Goal: Navigation & Orientation: Understand site structure

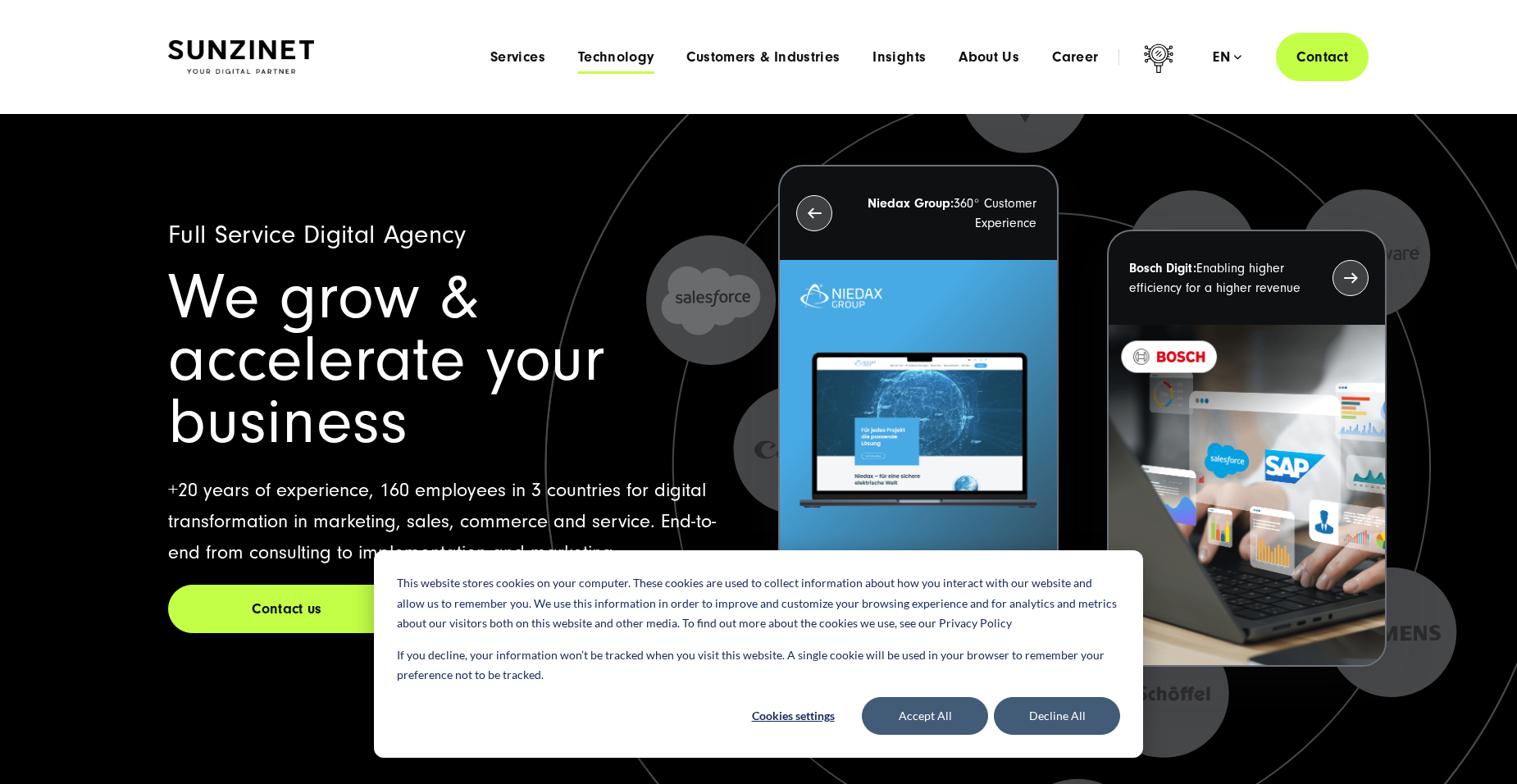
click at [619, 55] on span "Technology" at bounding box center [616, 57] width 76 height 16
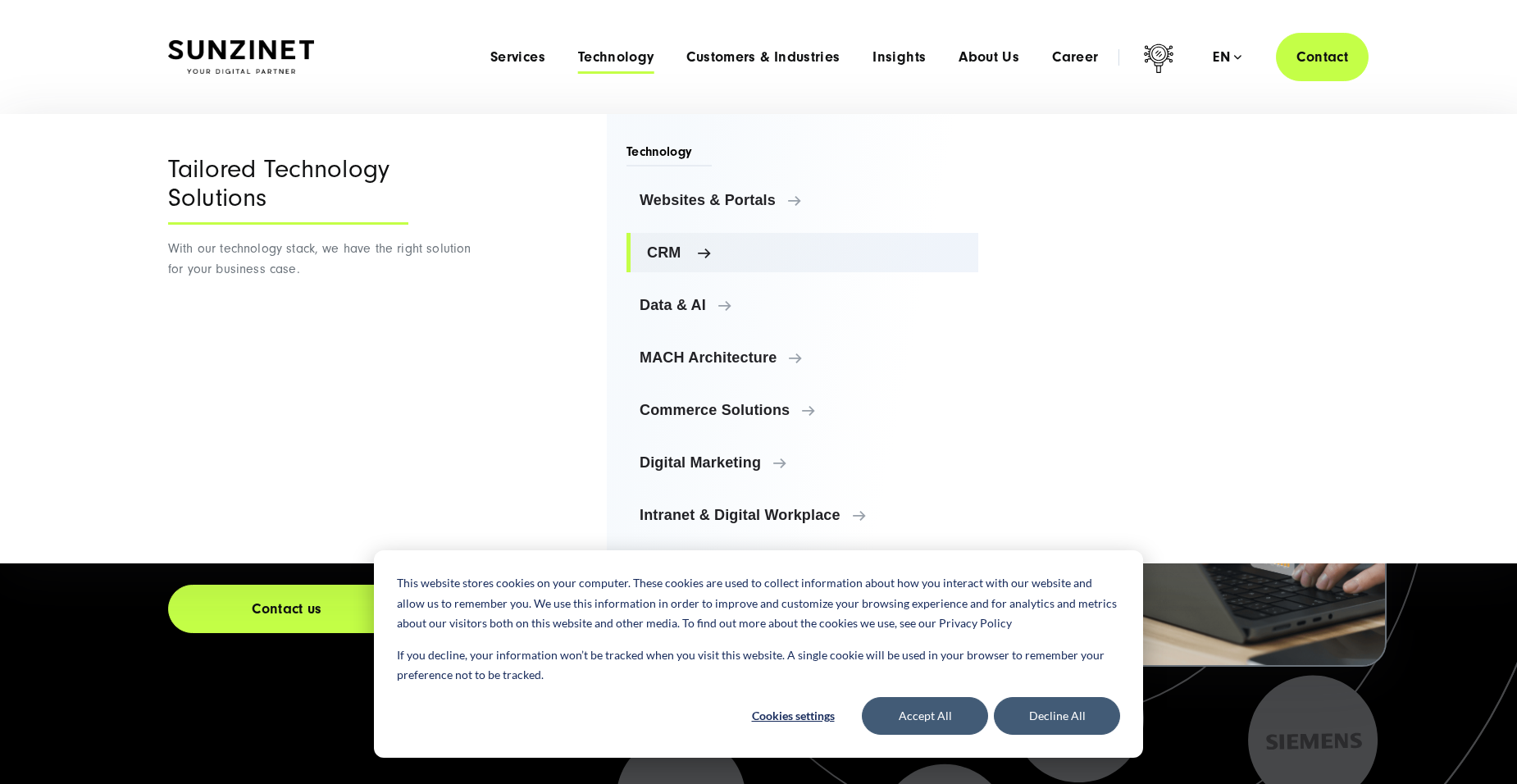
click at [707, 253] on span "CRM" at bounding box center [806, 252] width 318 height 16
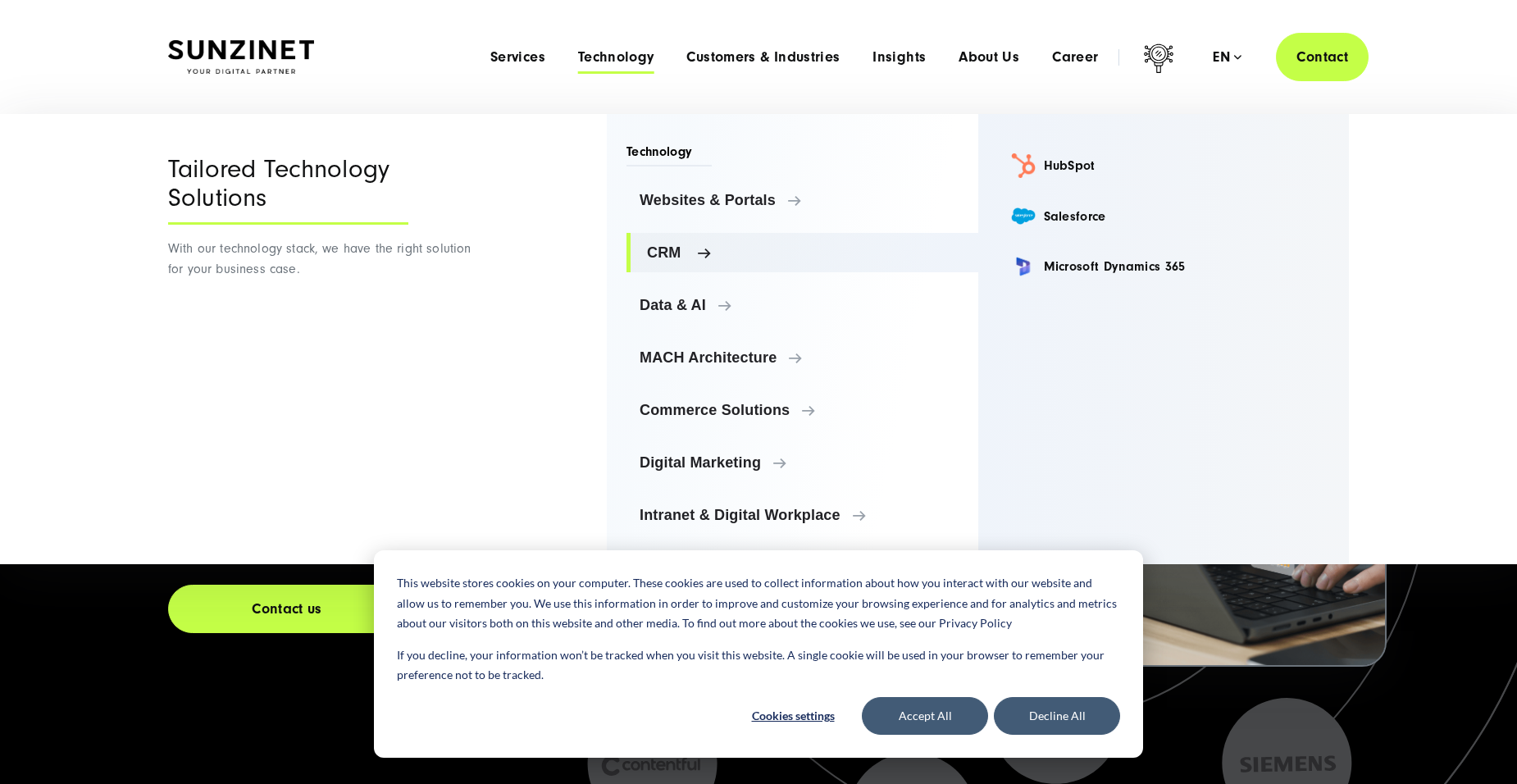
click at [707, 253] on span "CRM" at bounding box center [806, 252] width 318 height 16
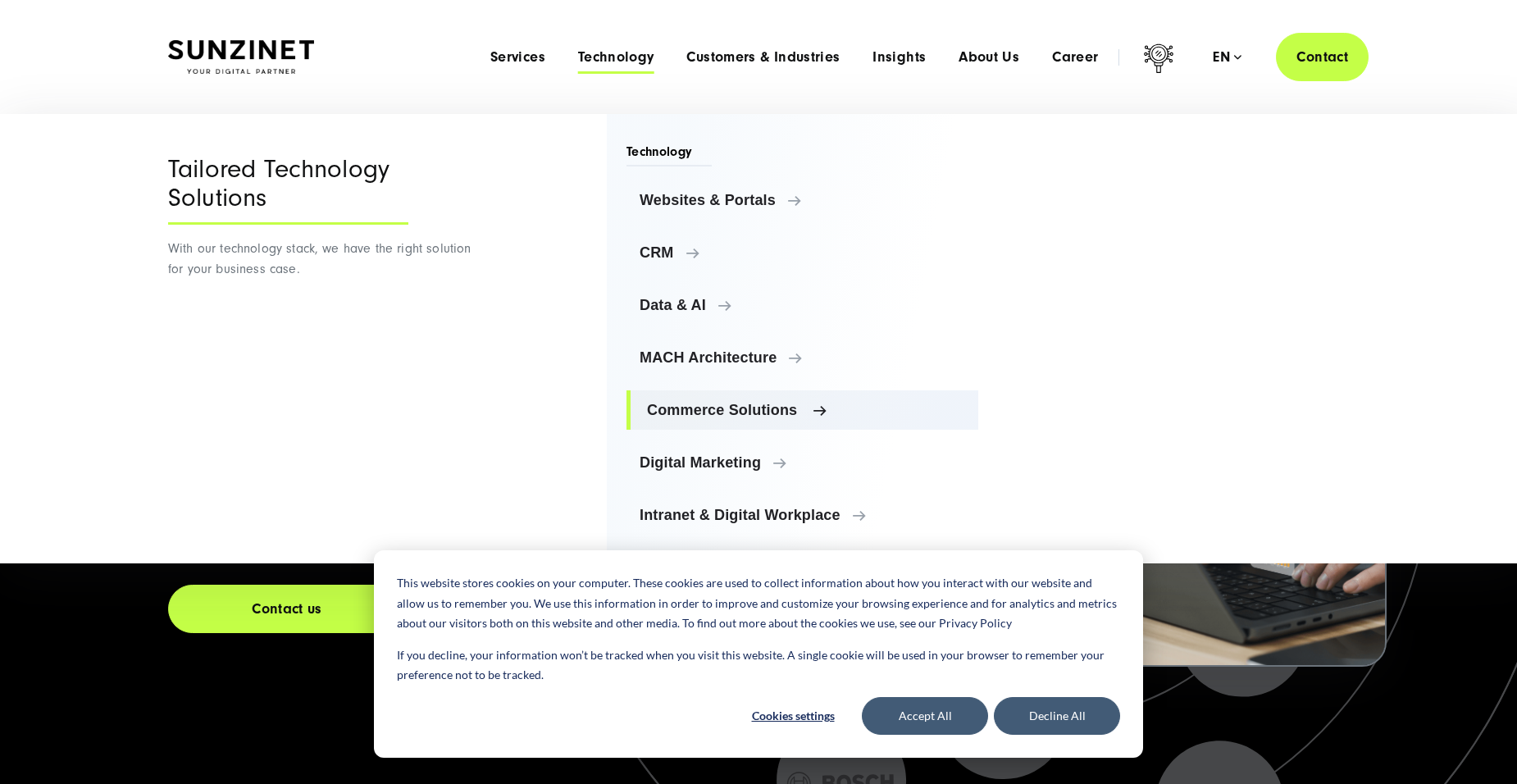
click at [809, 409] on span "Commerce Solutions" at bounding box center [806, 409] width 318 height 16
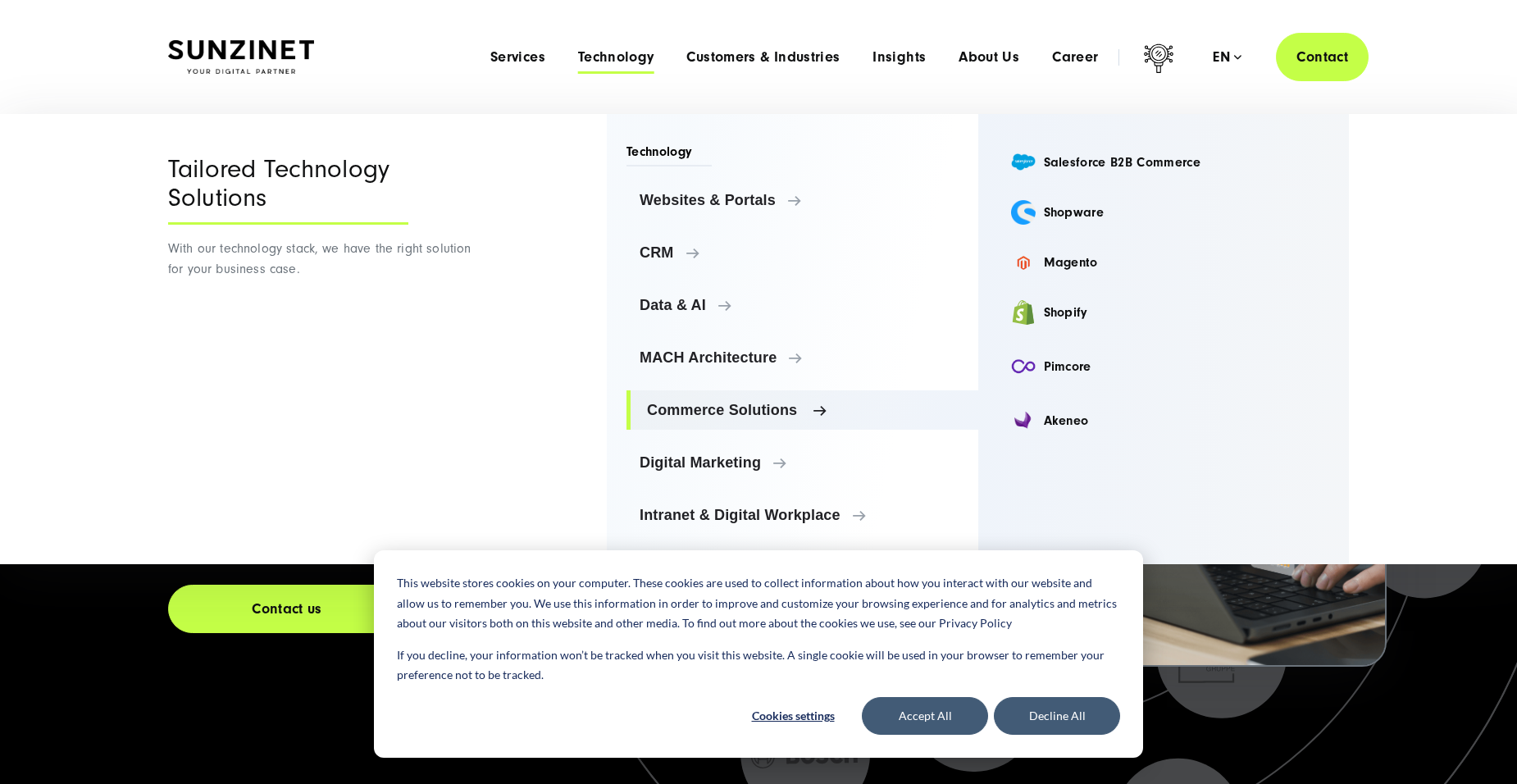
click at [809, 409] on span "Commerce Solutions" at bounding box center [806, 409] width 318 height 16
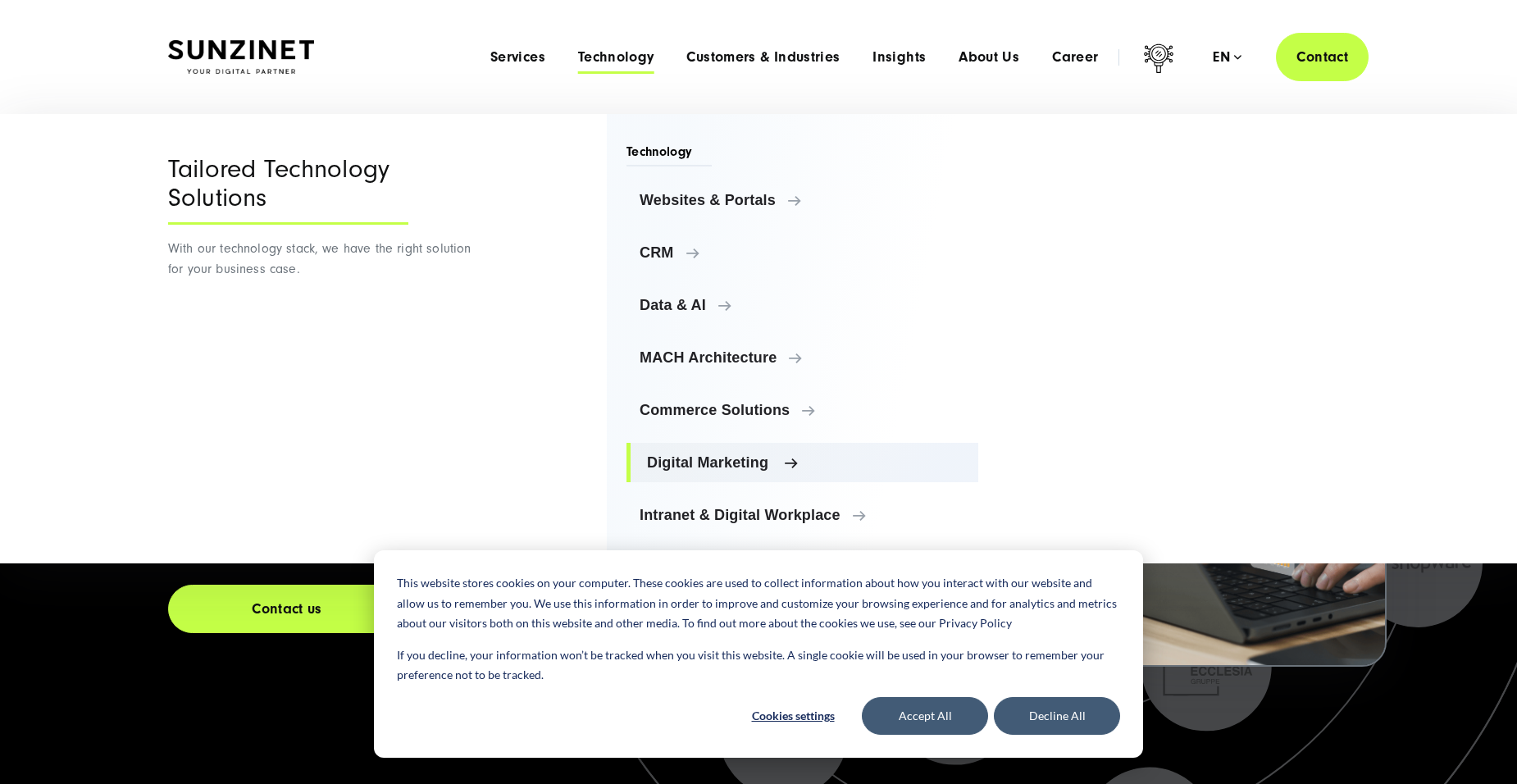
click at [786, 463] on span "Digital Marketing" at bounding box center [806, 462] width 318 height 16
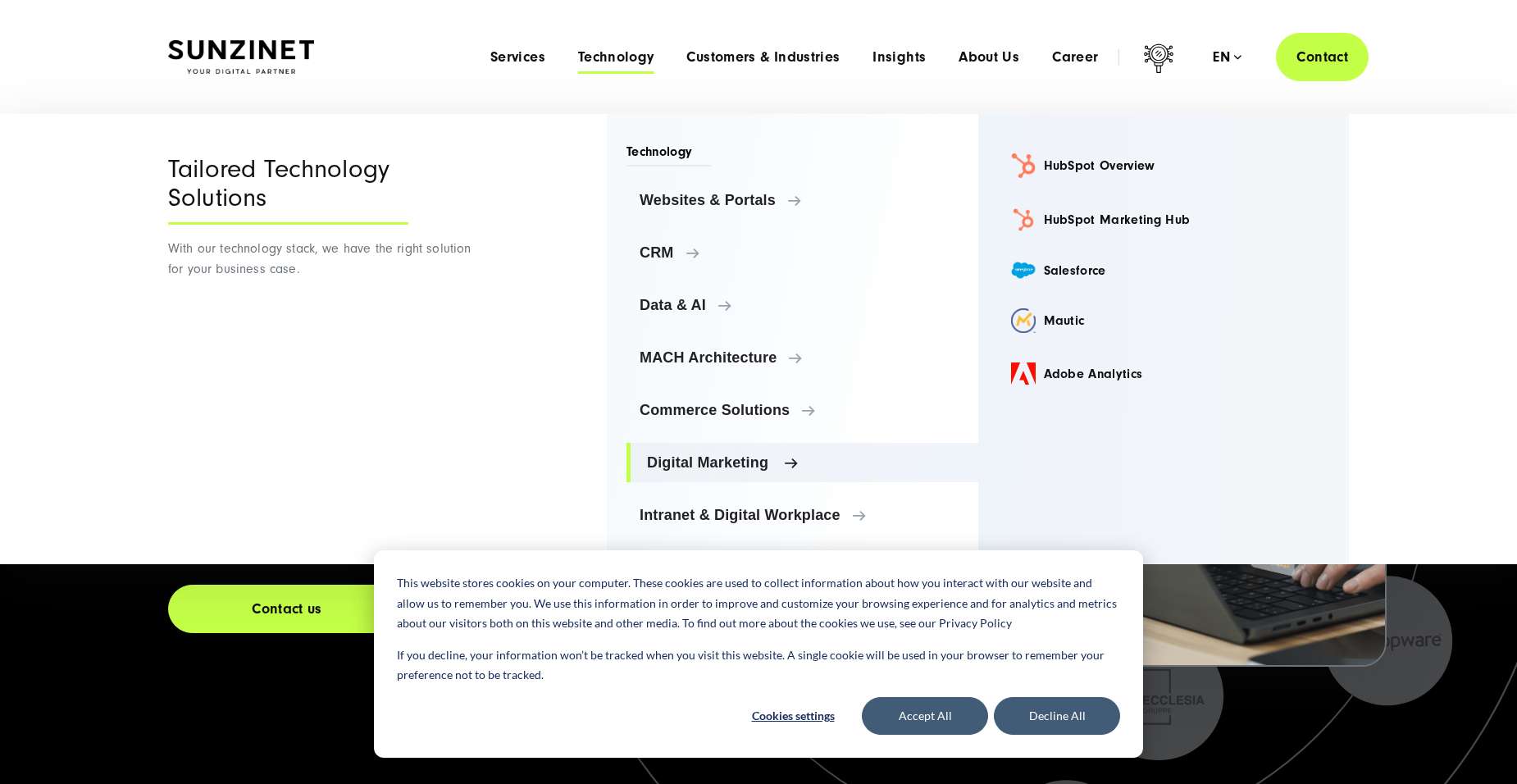
click at [786, 455] on span "Digital Marketing" at bounding box center [806, 462] width 318 height 16
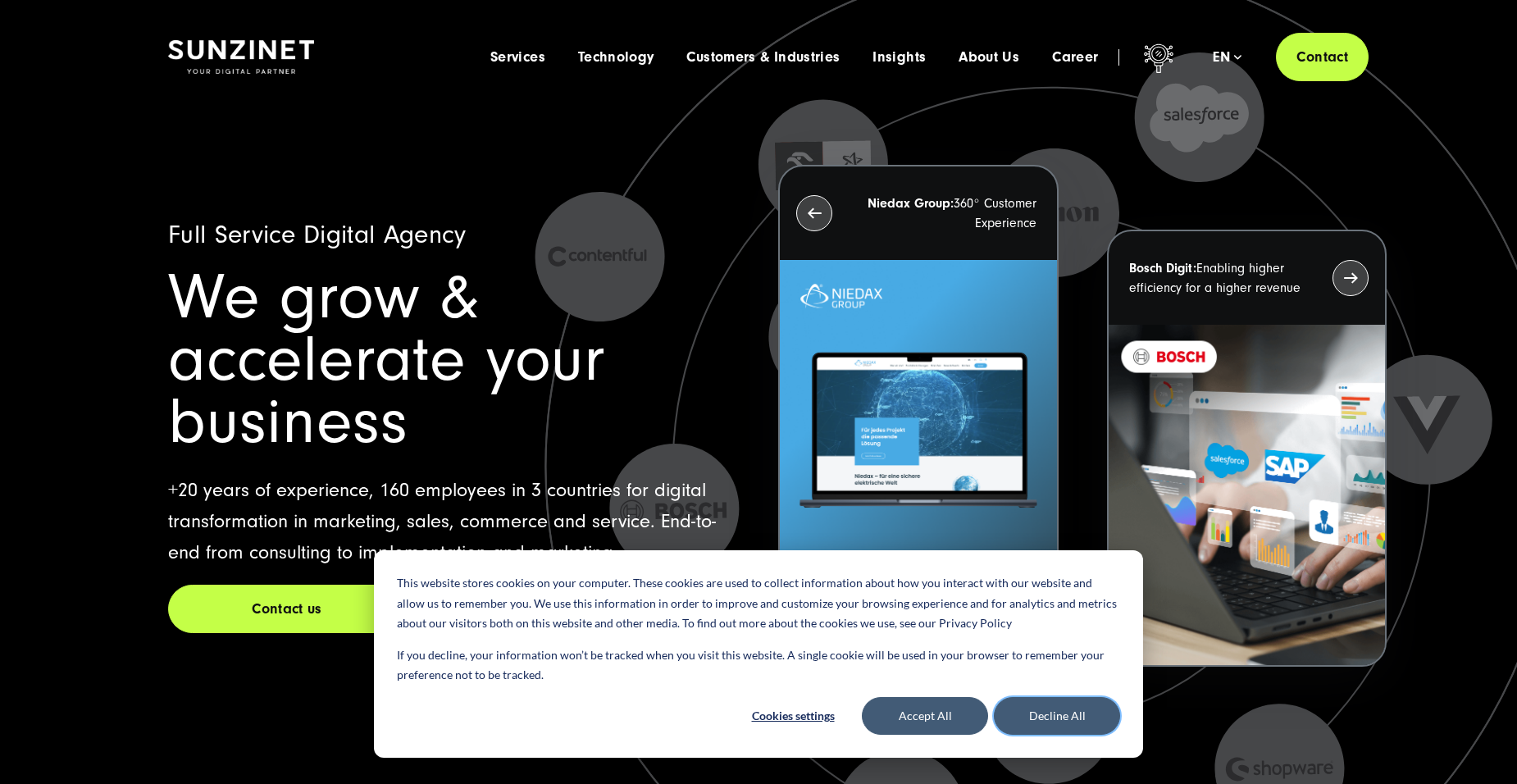
click at [1033, 701] on button "Decline All" at bounding box center [1056, 716] width 126 height 38
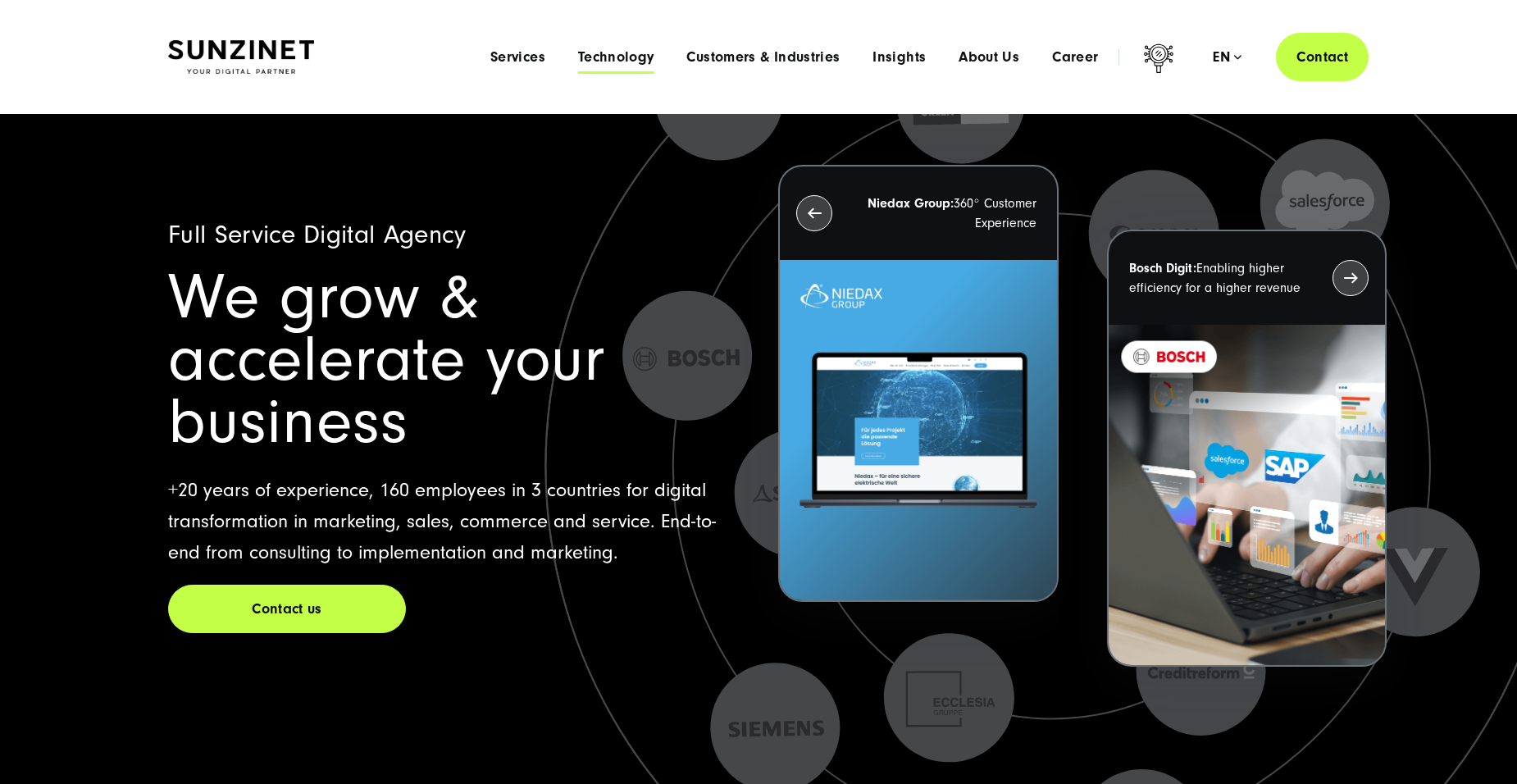
click at [650, 63] on span "Technology" at bounding box center [616, 57] width 76 height 16
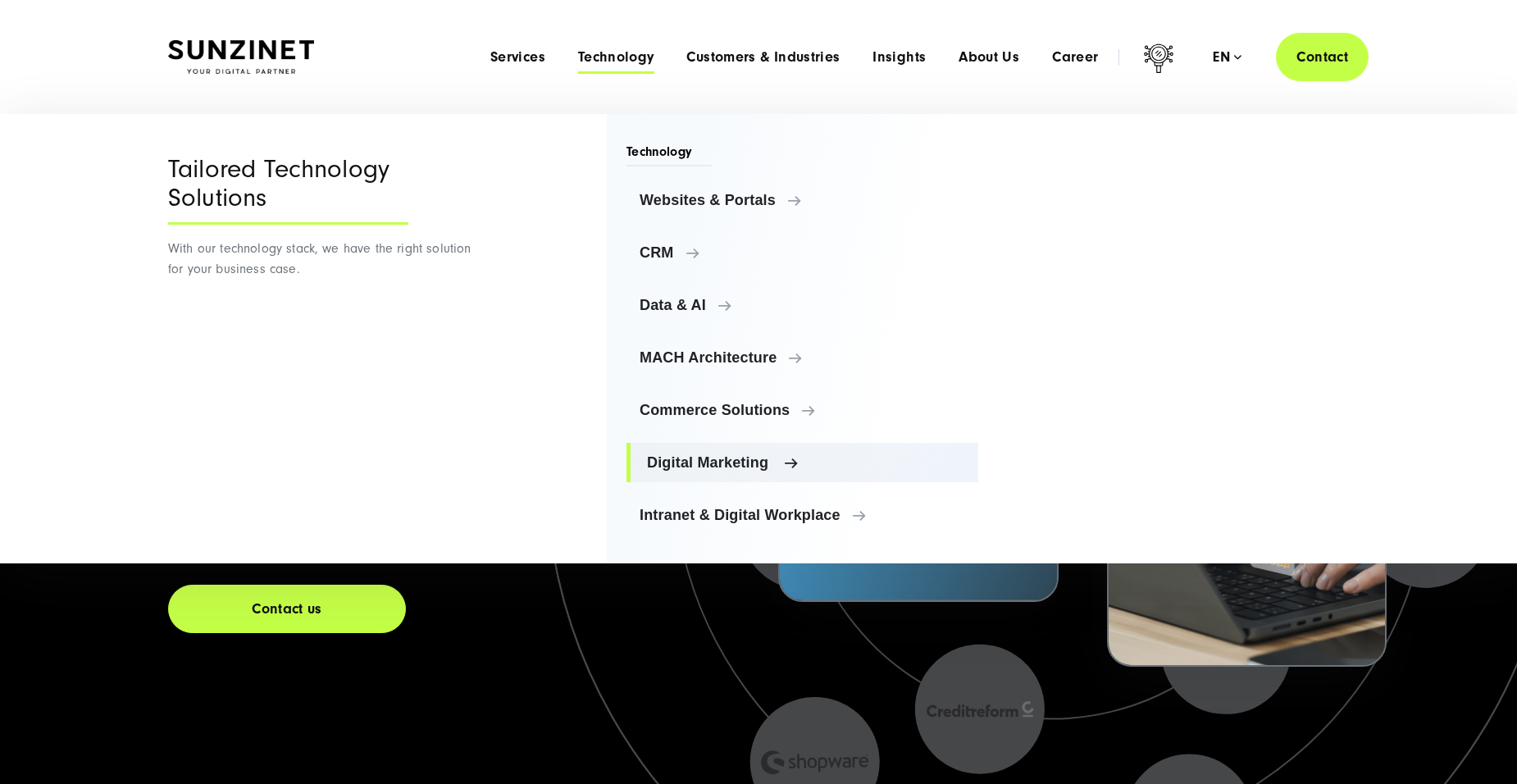
click at [780, 454] on link "Digital Marketing" at bounding box center [802, 462] width 352 height 40
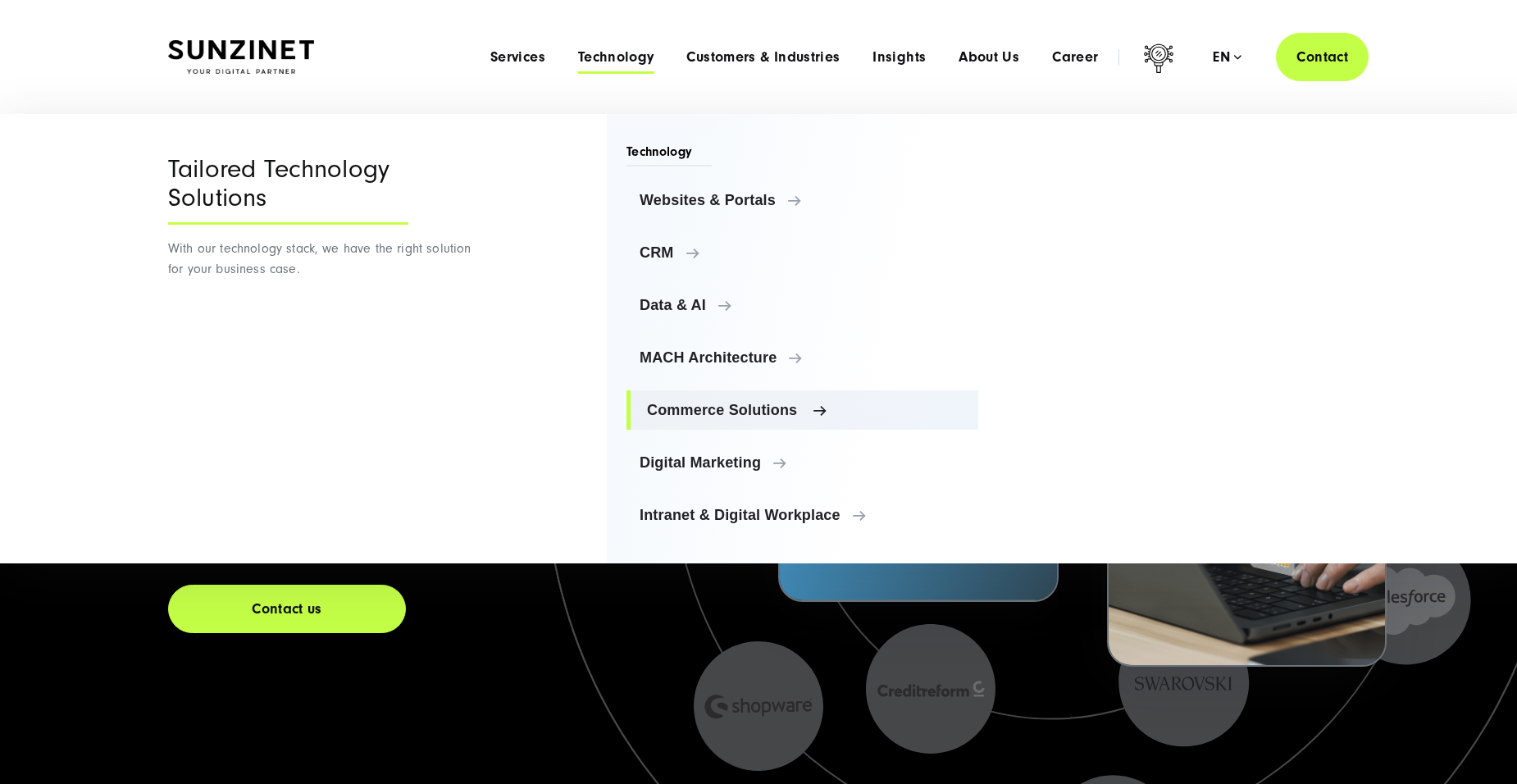
click at [803, 408] on span "Commerce Solutions" at bounding box center [806, 409] width 318 height 16
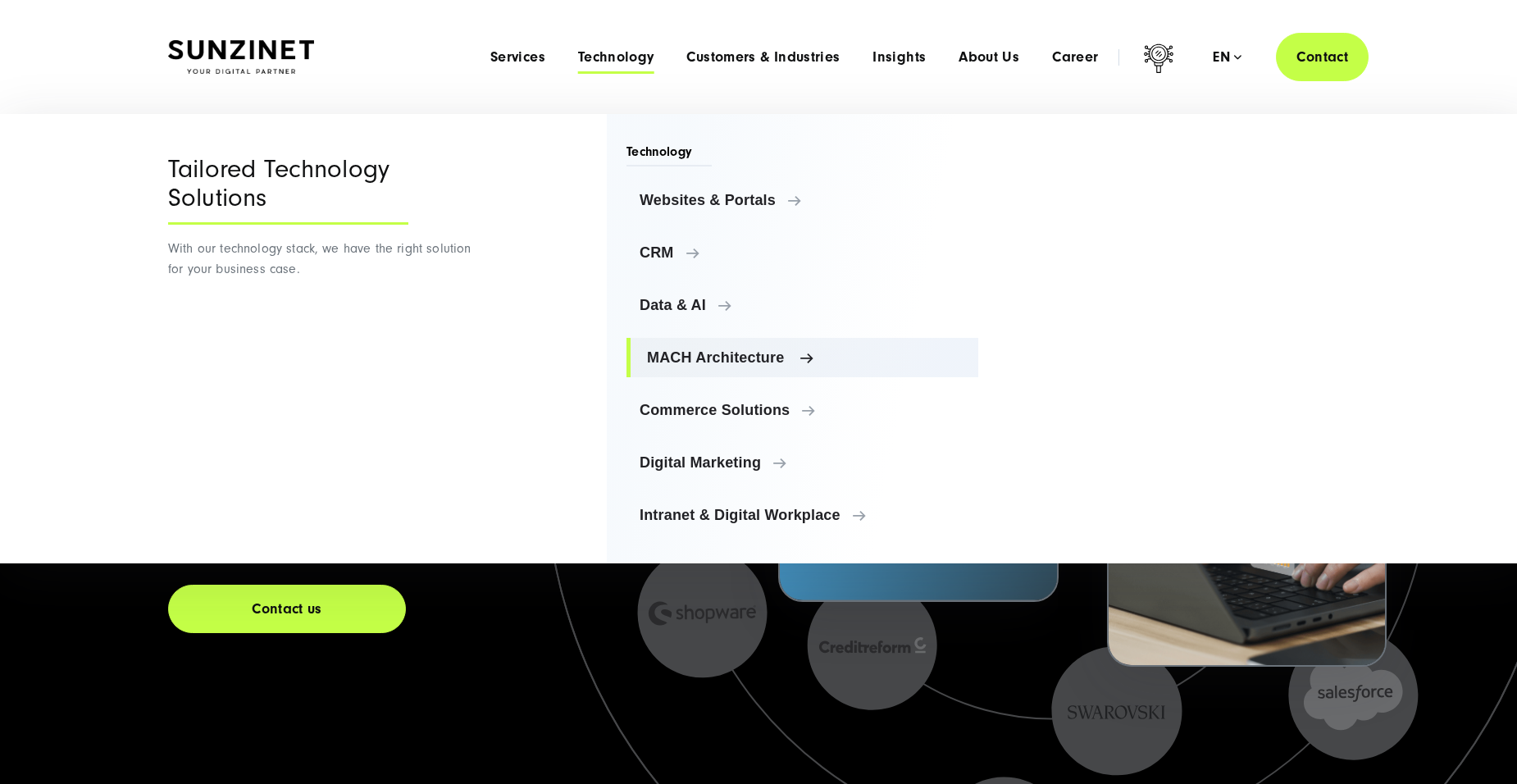
click at [788, 361] on span "MACH Architecture" at bounding box center [806, 357] width 318 height 16
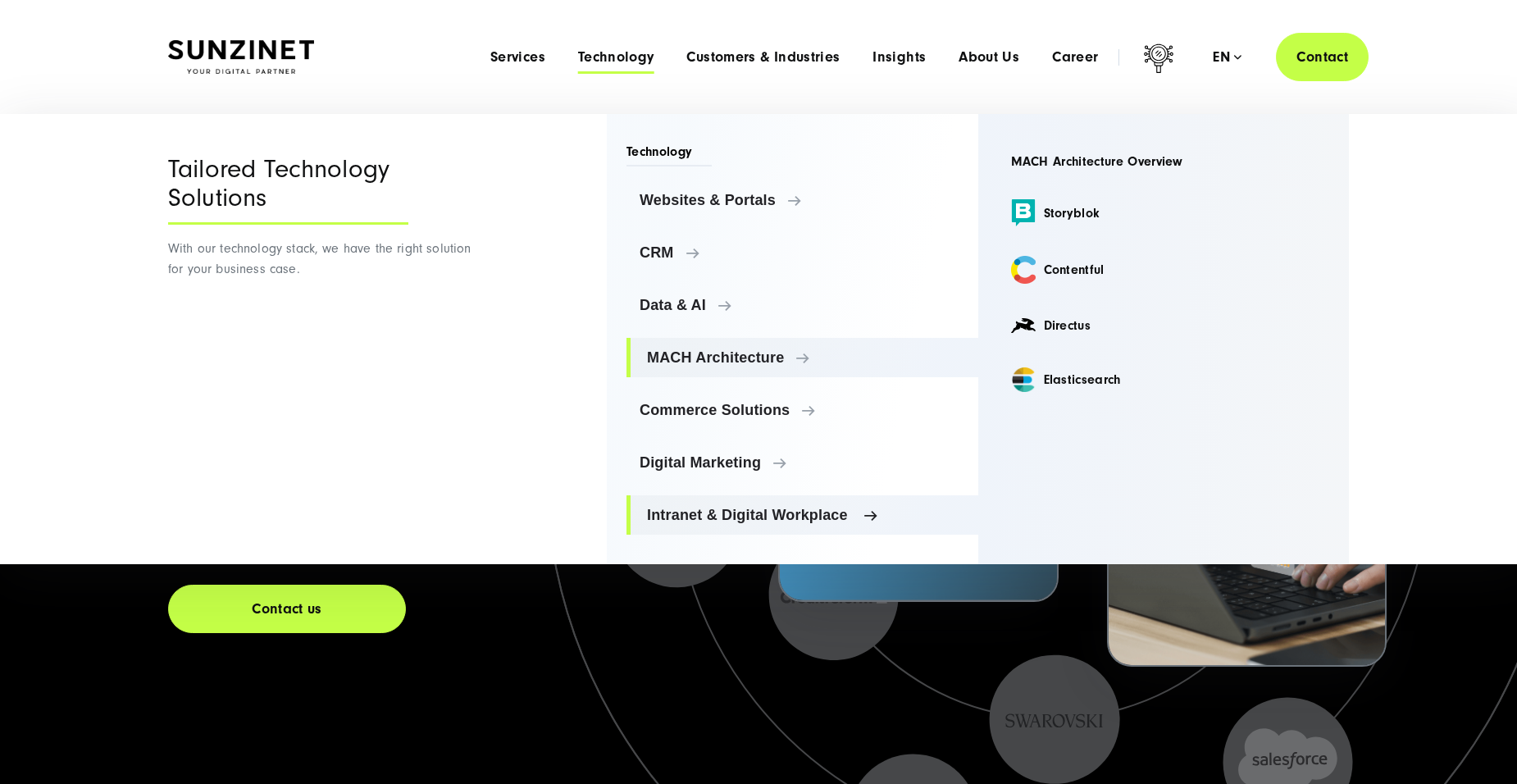
click at [856, 508] on span "Intranet & Digital Workplace" at bounding box center [806, 514] width 318 height 16
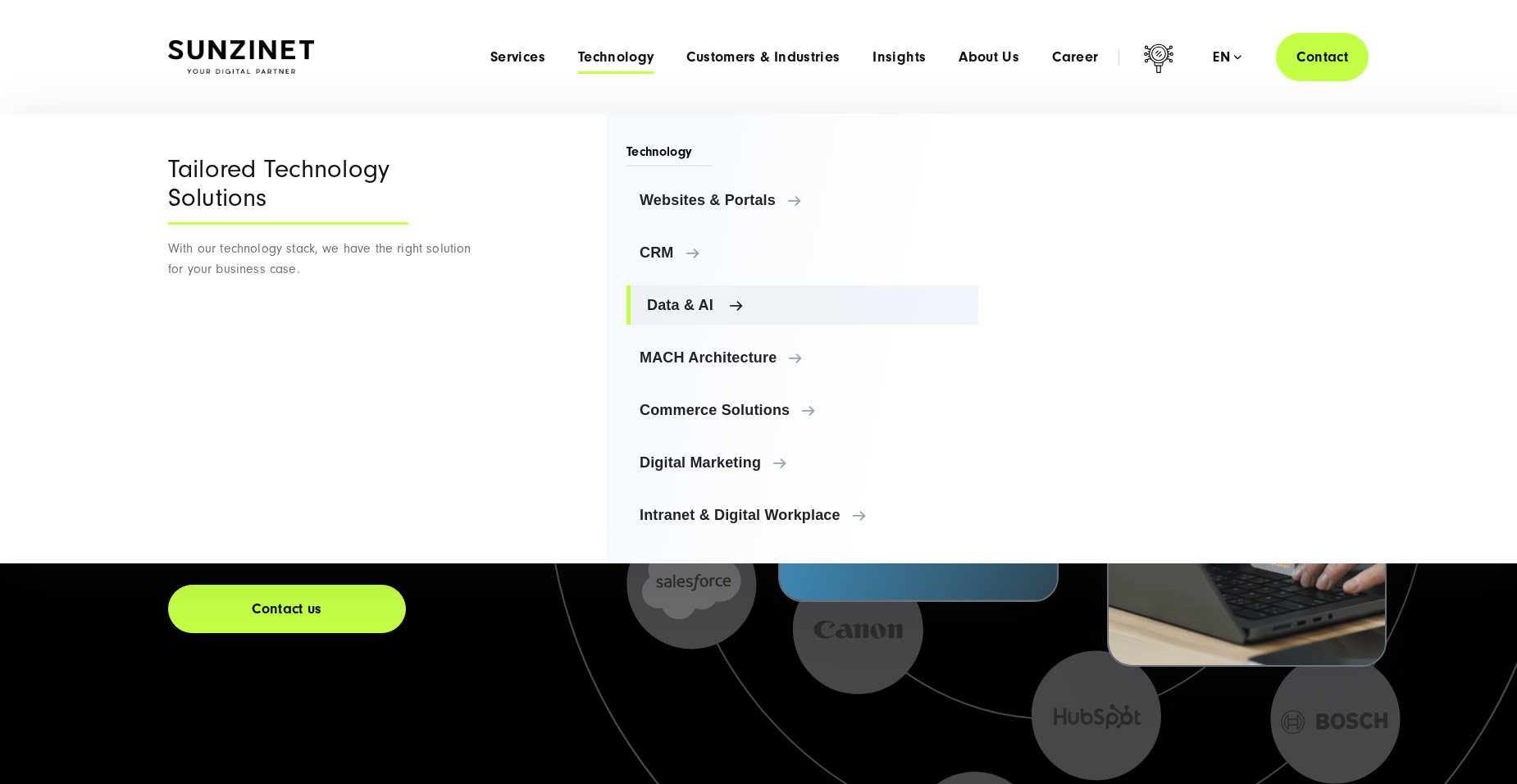
click at [732, 301] on span "Data & AI" at bounding box center [806, 304] width 318 height 16
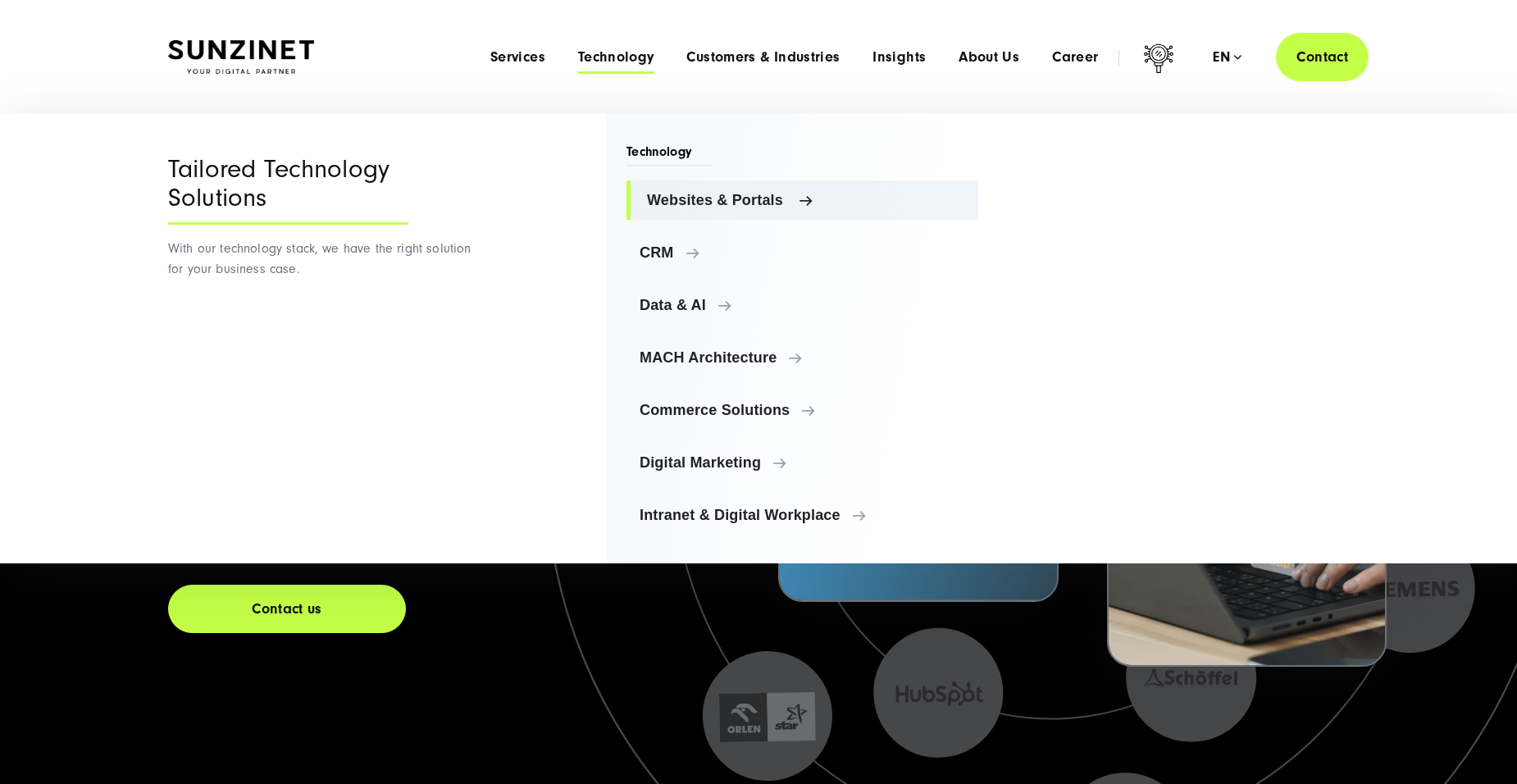
click at [758, 199] on span "Websites & Portals" at bounding box center [806, 199] width 318 height 16
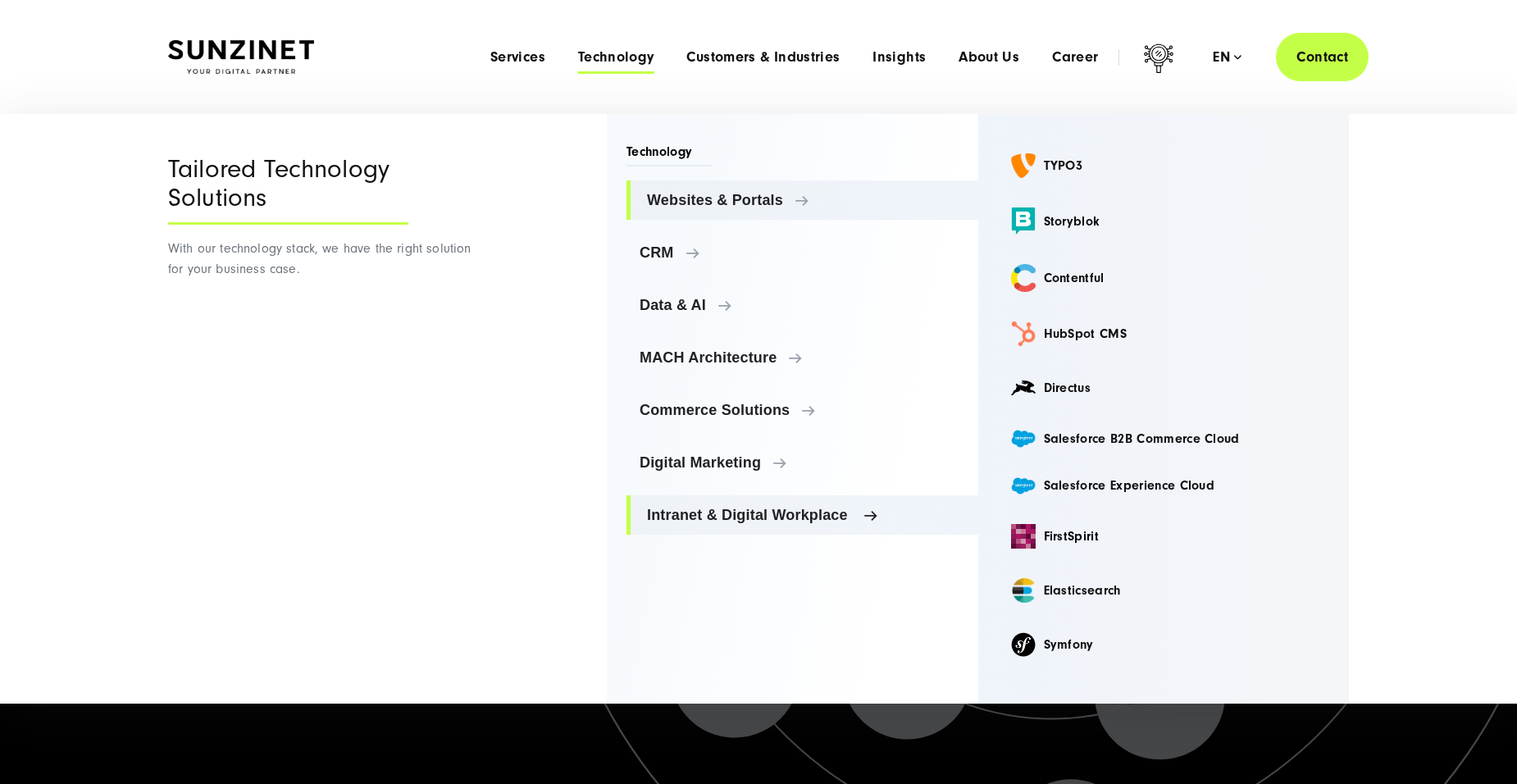
click at [750, 513] on span "Intranet & Digital Workplace" at bounding box center [806, 514] width 318 height 16
